Goal: Information Seeking & Learning: Learn about a topic

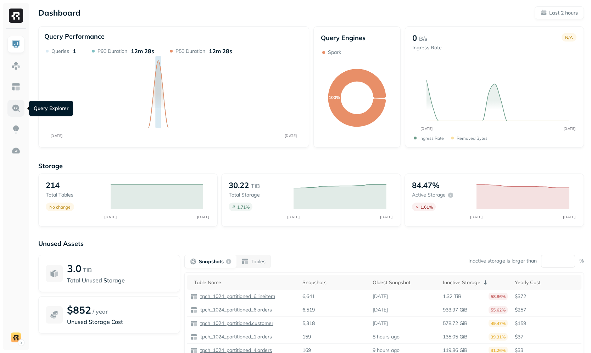
click at [17, 112] on img at bounding box center [15, 108] width 9 height 9
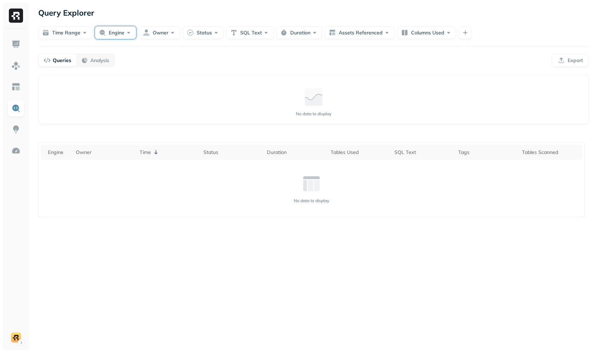
click at [130, 33] on button "Engine" at bounding box center [115, 32] width 41 height 13
click at [121, 13] on div "Query Explorer" at bounding box center [313, 12] width 551 height 13
click at [80, 30] on button "Time Range" at bounding box center [65, 32] width 54 height 13
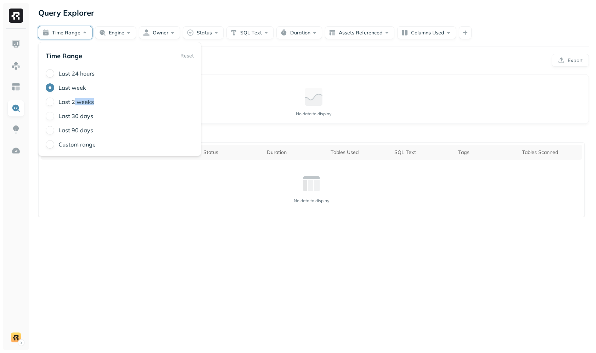
click at [76, 105] on div "Last 2 weeks" at bounding box center [120, 102] width 148 height 9
click at [105, 104] on div "Last 2 weeks" at bounding box center [120, 102] width 148 height 9
click at [82, 101] on label "Last 2 weeks" at bounding box center [76, 101] width 35 height 7
click at [54, 101] on button "Last 2 weeks" at bounding box center [50, 102] width 9 height 9
click at [238, 67] on div "Query Explorer Last 2 weeks Engine Owner Status SQL Text Duration Assets Refere…" at bounding box center [313, 176] width 565 height 353
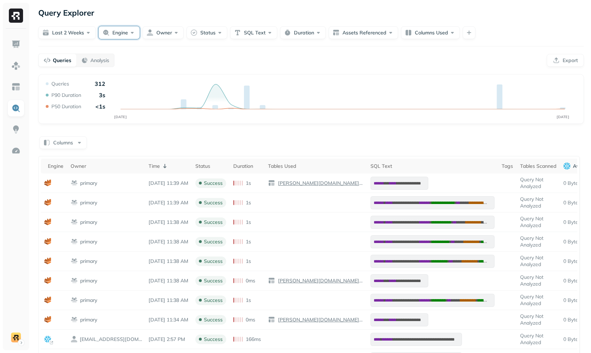
click at [122, 34] on button "Engine" at bounding box center [119, 32] width 41 height 13
click at [241, 65] on div "Queries Analysis Export" at bounding box center [311, 60] width 546 height 13
click at [124, 29] on button "Engine" at bounding box center [119, 32] width 41 height 13
click at [102, 100] on span "[PERSON_NAME]" at bounding box center [119, 100] width 46 height 7
click at [233, 72] on div "Query Explorer Last 2 weeks Engine Owner Status SQL Text Duration Assets Refere…" at bounding box center [311, 255] width 560 height 511
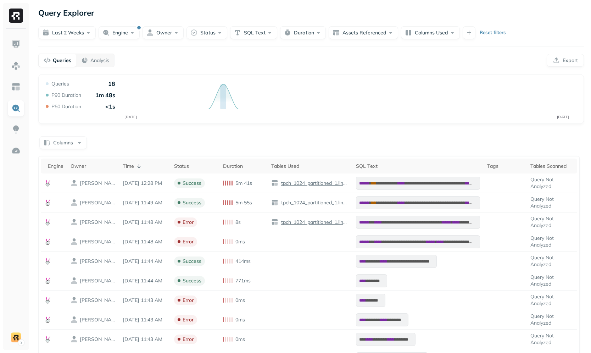
click at [240, 132] on div "**********" at bounding box center [311, 289] width 546 height 430
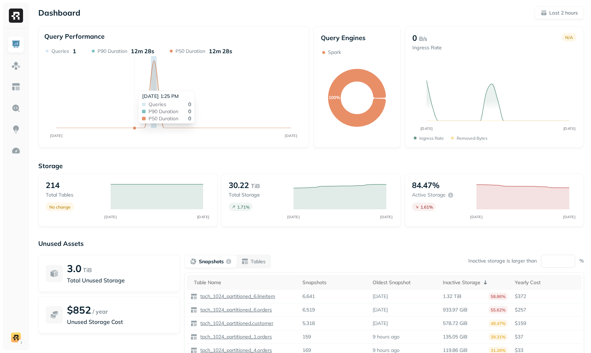
scroll to position [42, 0]
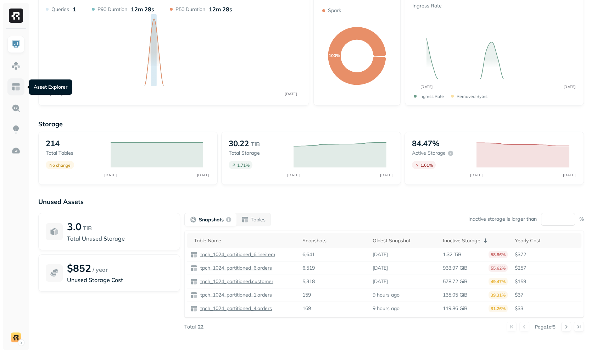
click at [21, 91] on link at bounding box center [15, 86] width 17 height 17
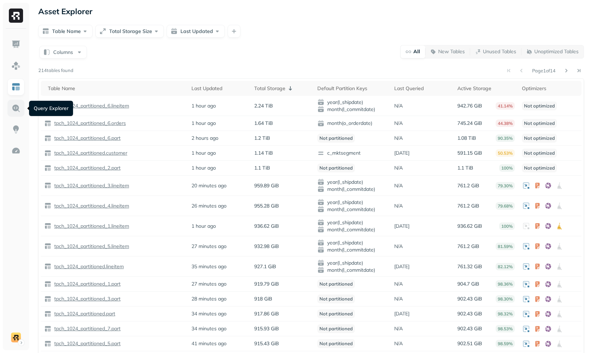
click at [17, 109] on img at bounding box center [15, 108] width 9 height 9
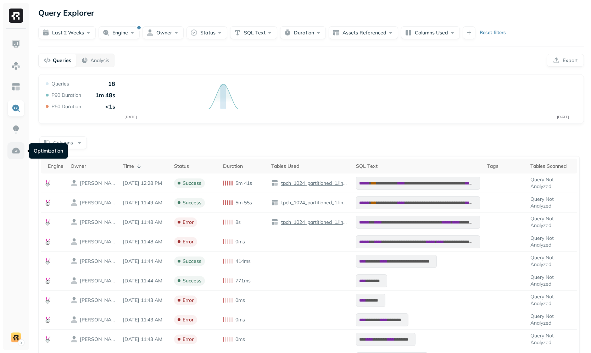
click at [20, 150] on img at bounding box center [15, 150] width 9 height 9
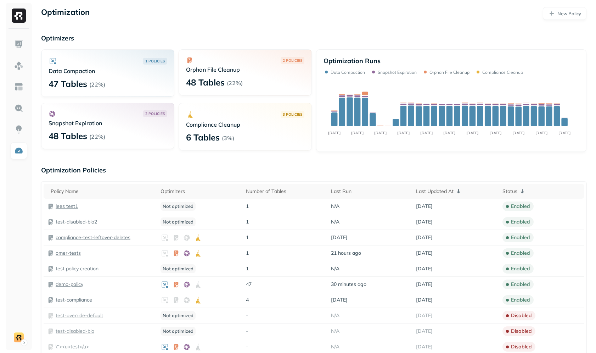
scroll to position [100, 0]
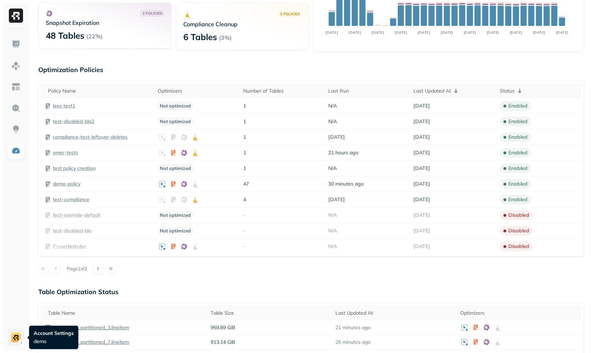
click at [18, 338] on html "Optimization New Policy Optimizers 1 POLICIES Data Compaction 47 Tables ( 22% )…" at bounding box center [295, 304] width 591 height 808
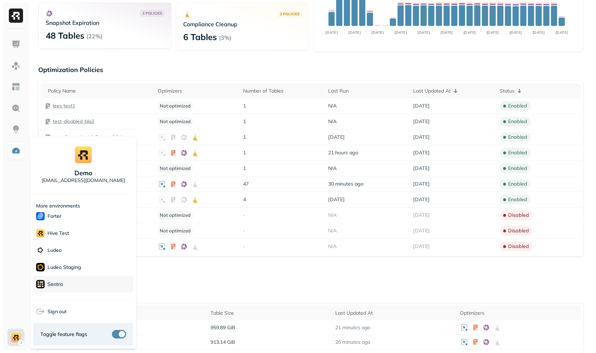
click at [70, 284] on div "Sentra" at bounding box center [83, 284] width 100 height 17
